Goal: Task Accomplishment & Management: Manage account settings

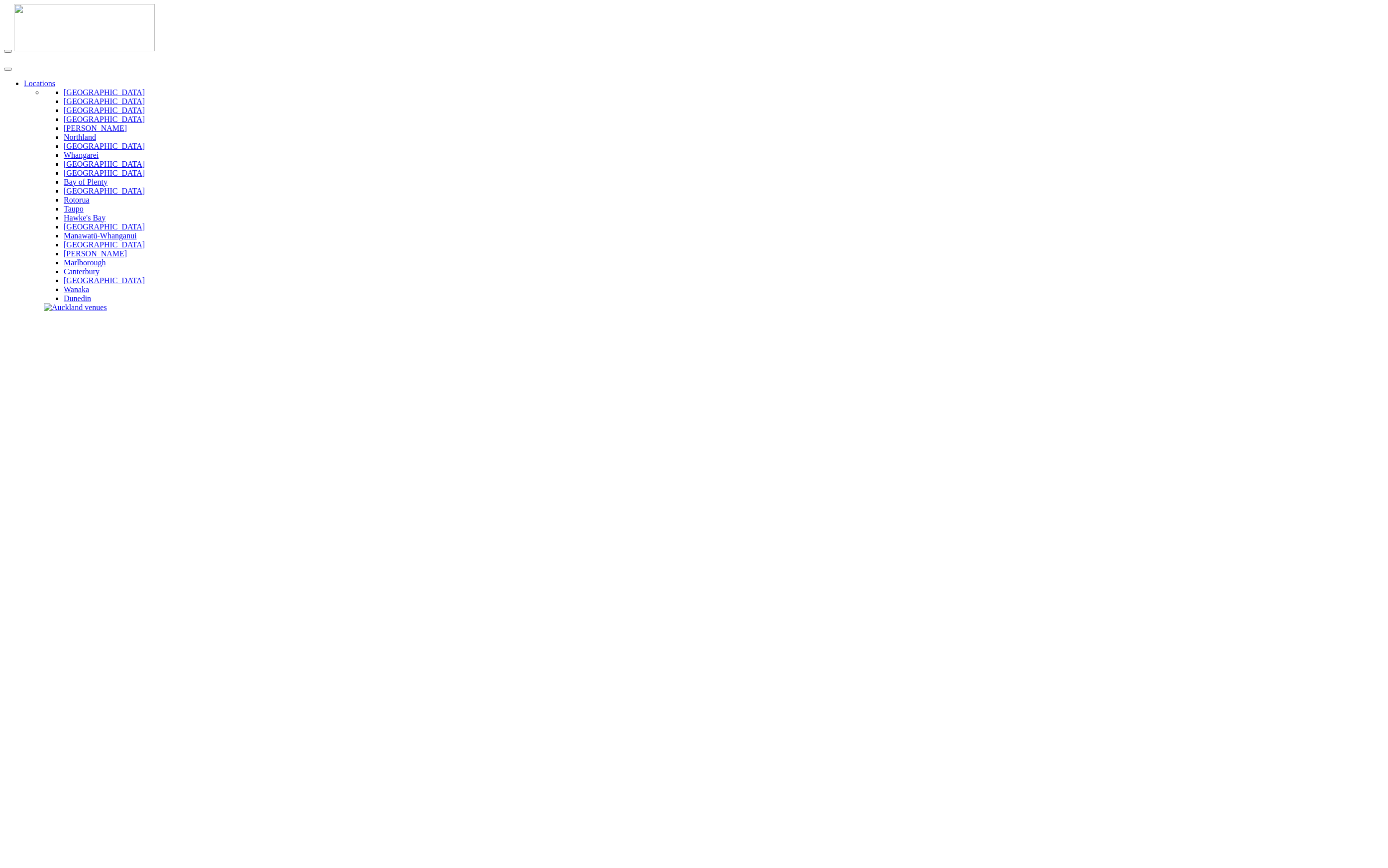
type input "*"
type input "**********"
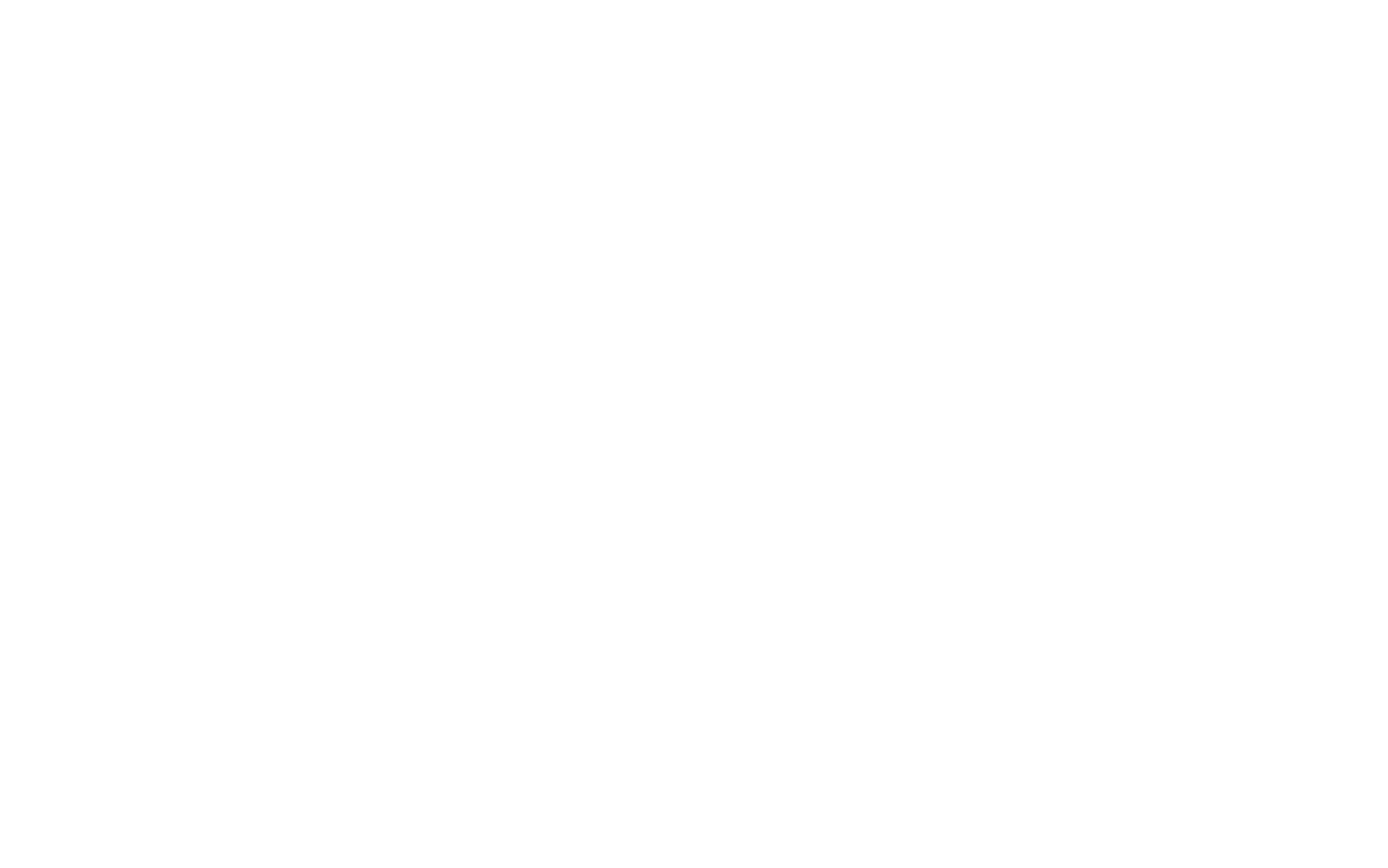
scroll to position [684, 0]
